Goal: Task Accomplishment & Management: Use online tool/utility

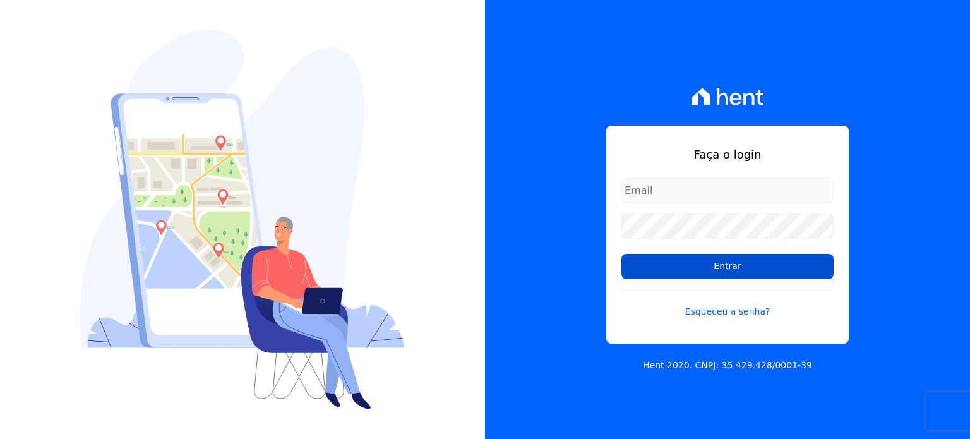
type input "rafaeloliveira@construtoravitale.com.br"
click at [714, 270] on input "Entrar" at bounding box center [728, 266] width 212 height 25
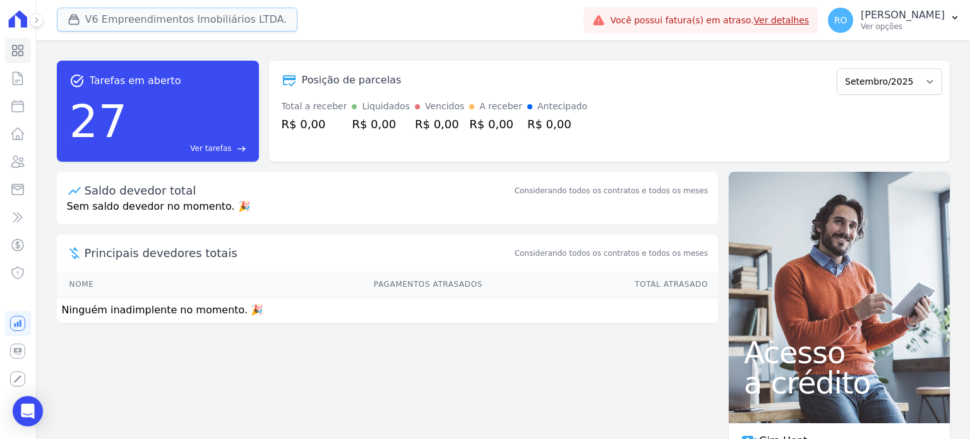
click at [95, 27] on button "V6 Empreendimentos Imobiliários LTDA." at bounding box center [177, 20] width 241 height 24
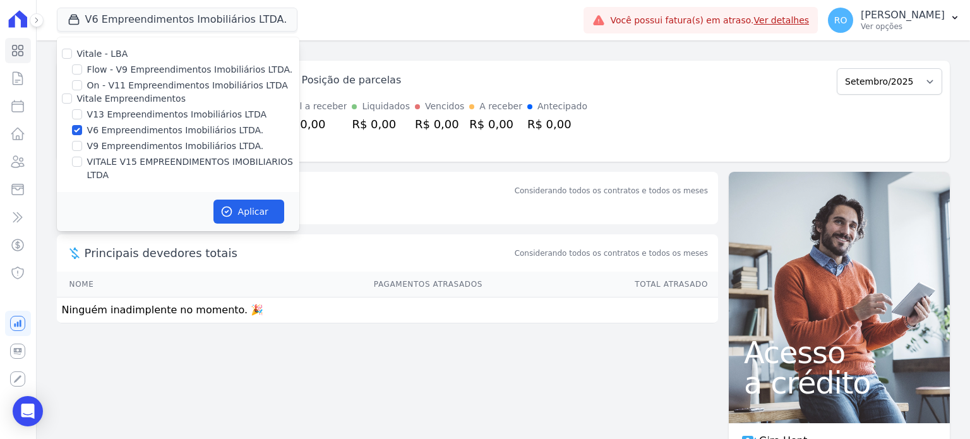
click at [86, 116] on div "V13 Empreendimentos Imobiliários LTDA" at bounding box center [178, 114] width 243 height 13
click at [78, 109] on input "V13 Empreendimentos Imobiliários LTDA" at bounding box center [77, 114] width 10 height 10
checkbox input "true"
click at [78, 131] on input "V6 Empreendimentos Imobiliários LTDA." at bounding box center [77, 130] width 10 height 10
checkbox input "false"
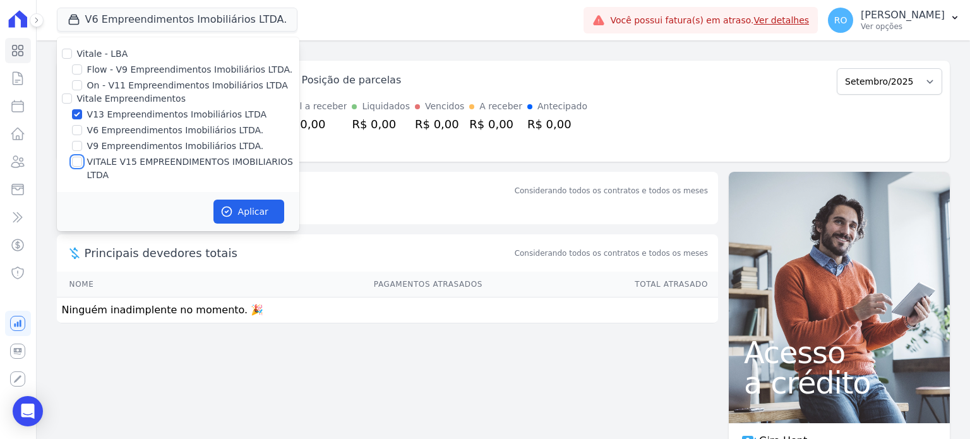
click at [76, 160] on input "VITALE V15 EMPREENDIMENTOS IMOBILIARIOS LTDA" at bounding box center [77, 162] width 10 height 10
checkbox input "true"
click at [240, 202] on button "Aplicar" at bounding box center [249, 212] width 71 height 24
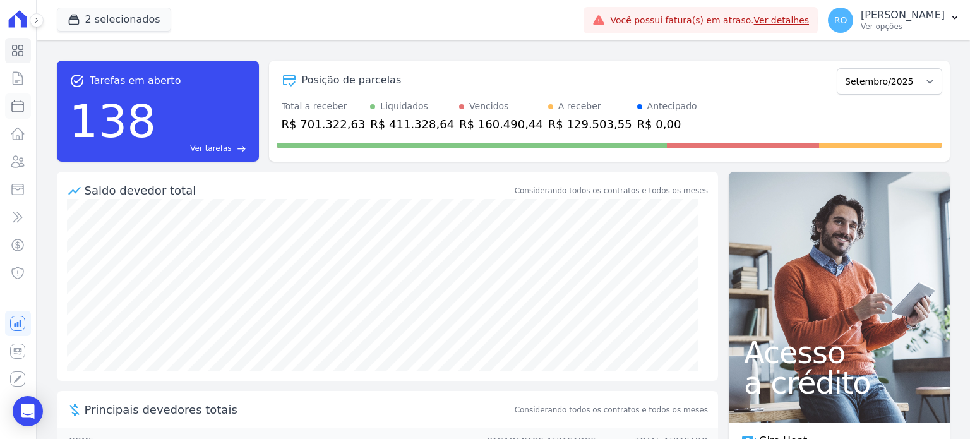
click at [18, 113] on icon at bounding box center [17, 106] width 15 height 15
select select
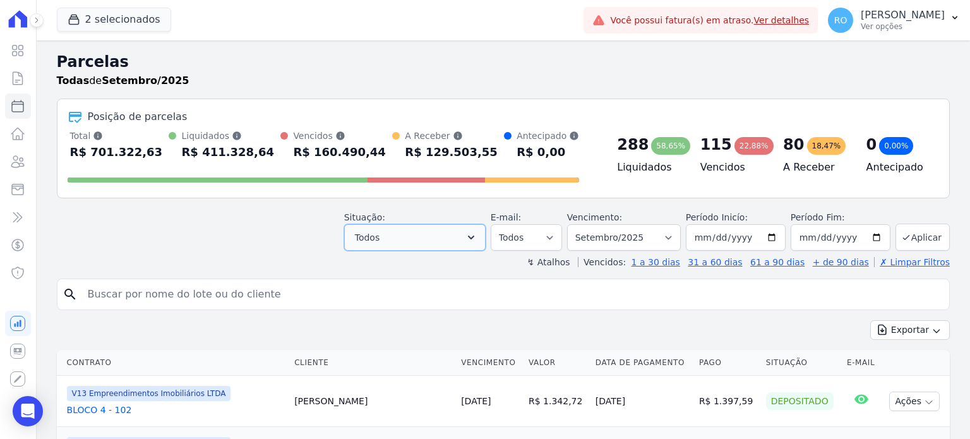
click at [478, 240] on icon "button" at bounding box center [471, 237] width 13 height 13
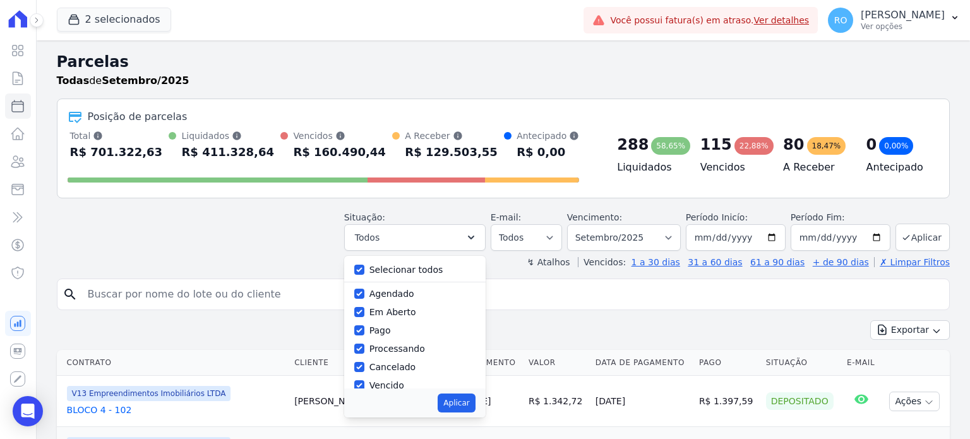
click at [429, 267] on label "Selecionar todos" at bounding box center [407, 270] width 74 height 10
click at [365, 267] on input "Selecionar todos" at bounding box center [359, 270] width 10 height 10
checkbox input "false"
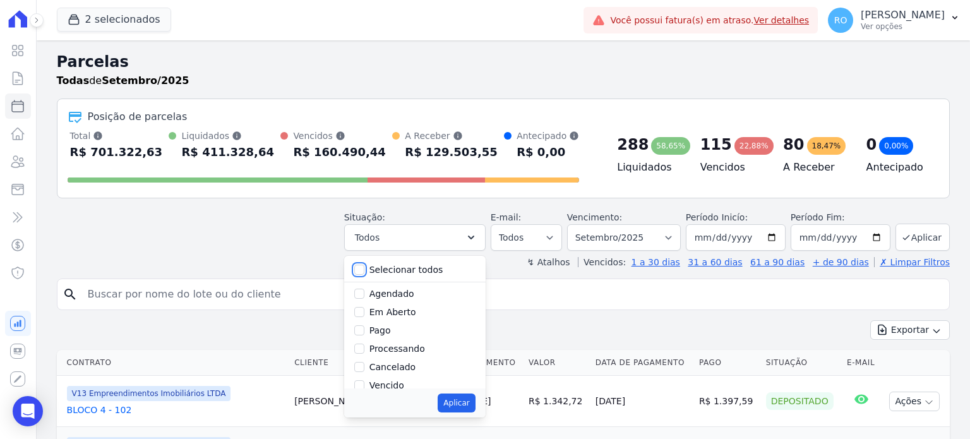
checkbox input "false"
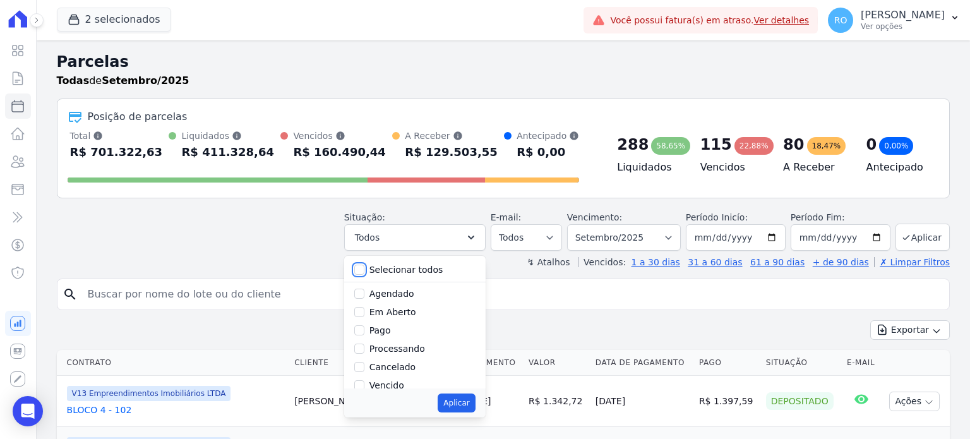
checkbox input "false"
click at [391, 330] on label "Pago" at bounding box center [380, 330] width 21 height 10
click at [365, 330] on input "Pago" at bounding box center [359, 330] width 10 height 10
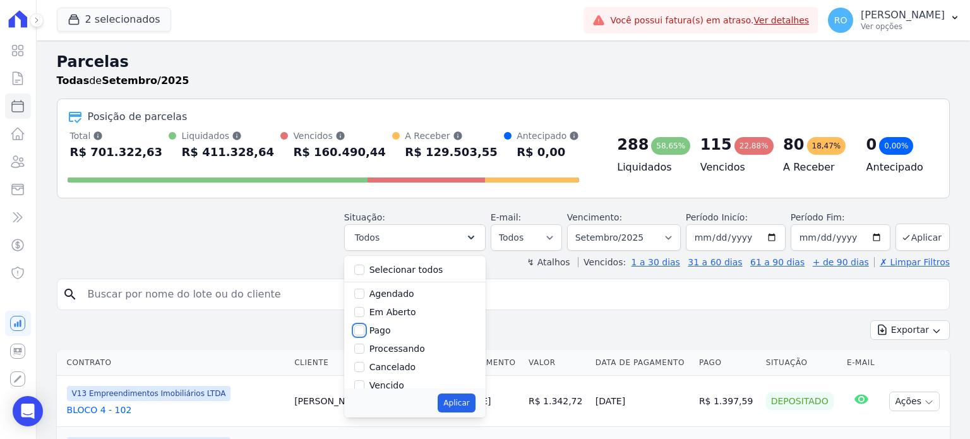
checkbox input "true"
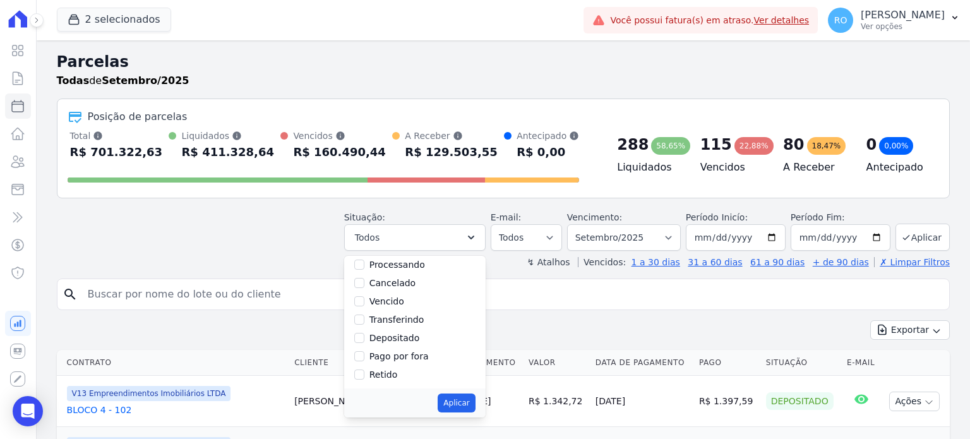
click at [394, 323] on label "Transferindo" at bounding box center [397, 320] width 55 height 10
click at [365, 323] on input "Transferindo" at bounding box center [359, 320] width 10 height 10
checkbox input "true"
click at [395, 338] on label "Depositado" at bounding box center [395, 338] width 51 height 10
click at [365, 338] on input "Depositado" at bounding box center [359, 338] width 10 height 10
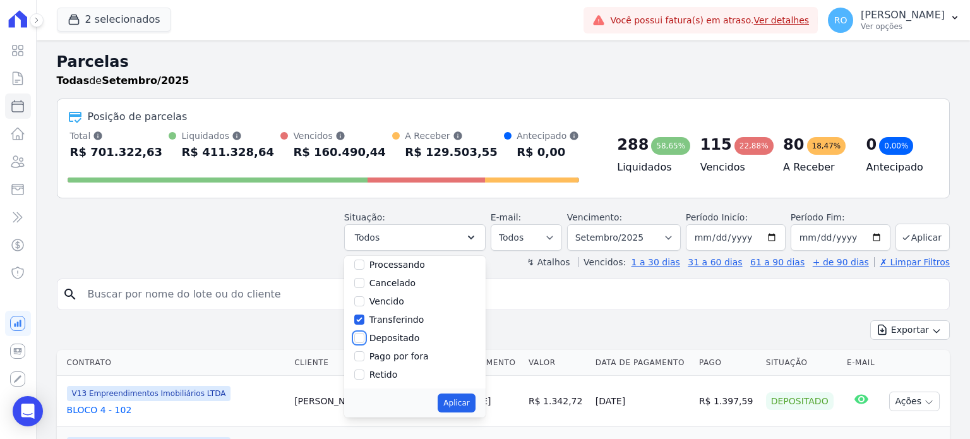
checkbox input "true"
click at [467, 402] on button "Aplicar" at bounding box center [456, 403] width 37 height 19
select select "paid"
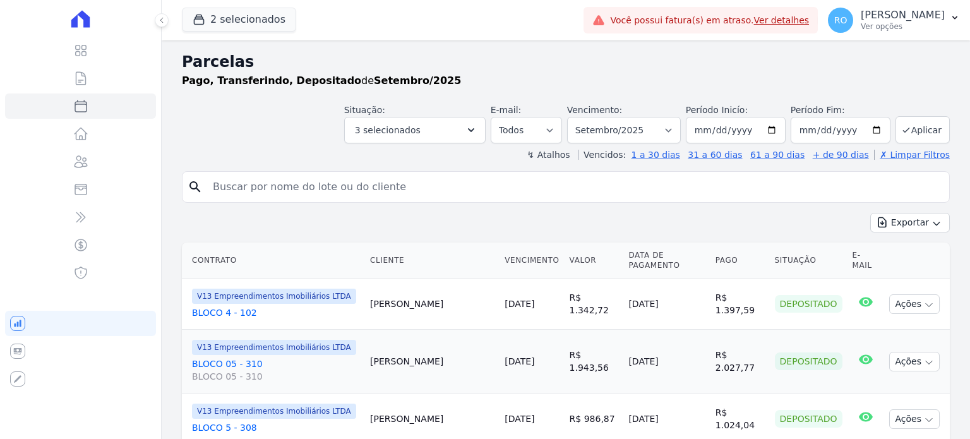
select select
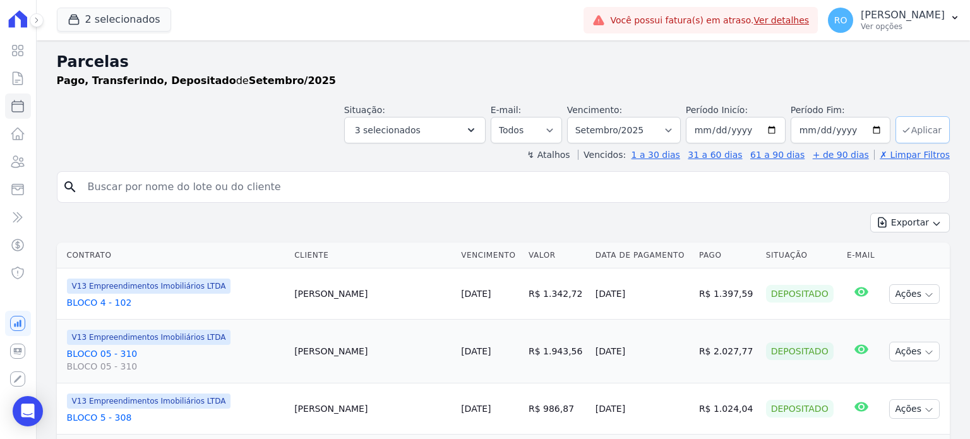
click at [905, 131] on button "Aplicar" at bounding box center [923, 129] width 54 height 27
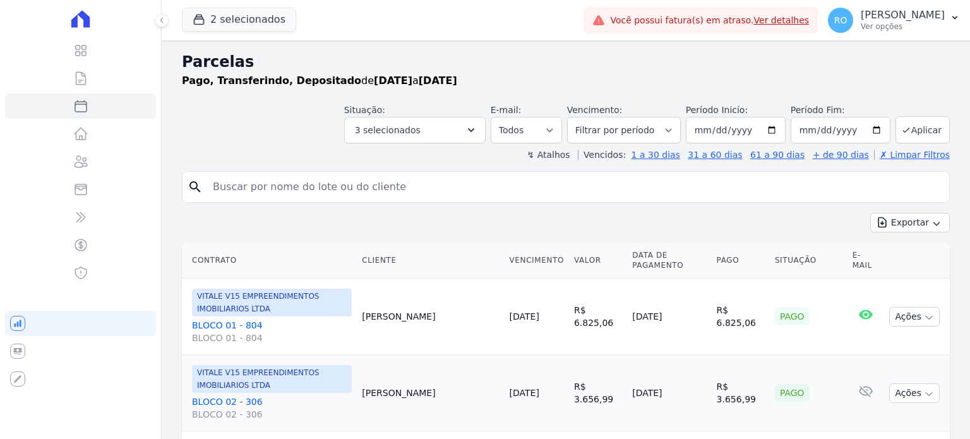
select select
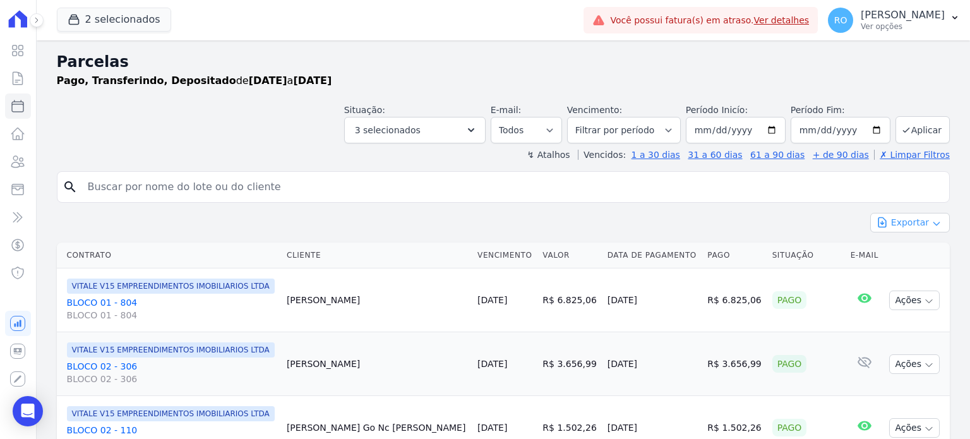
click at [902, 220] on button "Exportar" at bounding box center [911, 223] width 80 height 20
click at [895, 279] on span "Exportar CSV" at bounding box center [909, 274] width 67 height 13
click at [889, 23] on p "Ver opções" at bounding box center [903, 26] width 84 height 10
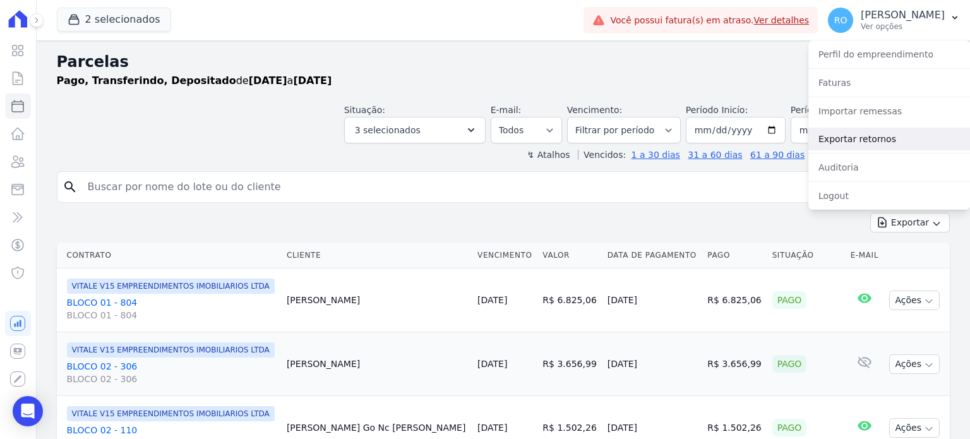
click at [845, 138] on link "Exportar retornos" at bounding box center [890, 139] width 162 height 23
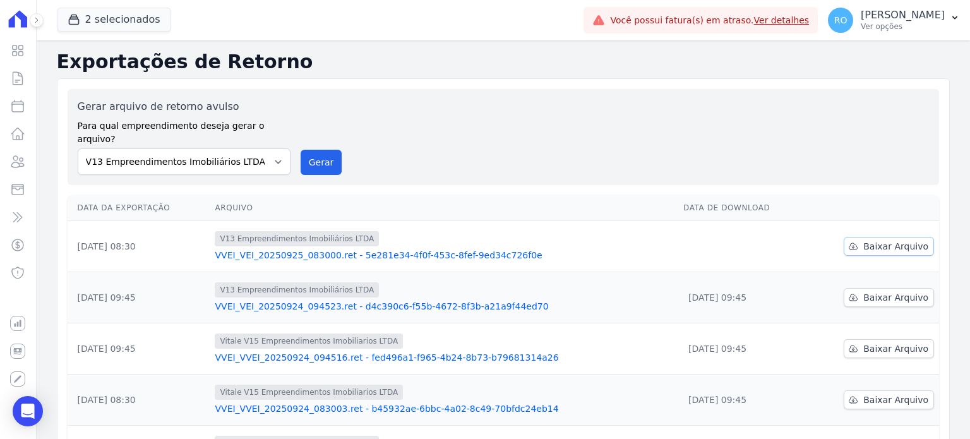
click at [853, 241] on icon at bounding box center [853, 246] width 10 height 10
click at [306, 150] on button "Gerar" at bounding box center [322, 162] width 42 height 25
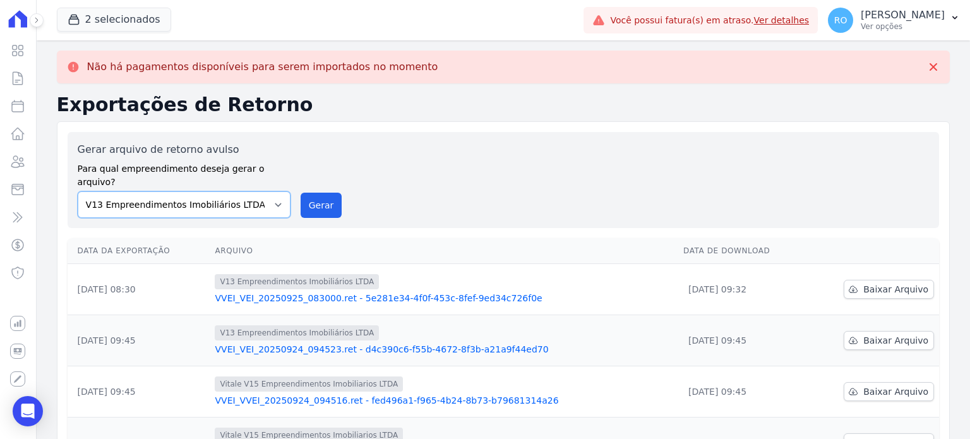
click at [272, 191] on select "Flow - V9 Empreendimentos Imobiliários LTDA. On - V11 Empreendimentos Imobiliár…" at bounding box center [184, 204] width 213 height 27
select select "43a01992-2921-4595-aa0d-28e05d992a61"
click at [78, 191] on select "Flow - V9 Empreendimentos Imobiliários LTDA. On - V11 Empreendimentos Imobiliár…" at bounding box center [184, 204] width 213 height 27
click at [313, 196] on button "Gerar" at bounding box center [322, 205] width 42 height 25
